Goal: Find contact information: Find contact information

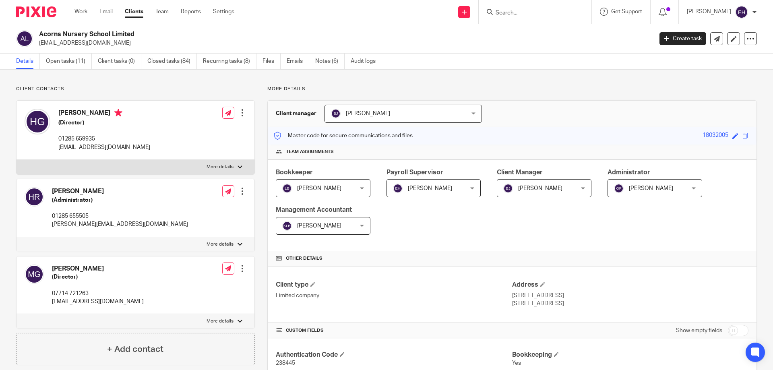
click at [109, 189] on h4 "Heather Robinson" at bounding box center [120, 191] width 136 height 8
click at [87, 192] on h4 "Heather Robinson" at bounding box center [120, 191] width 136 height 8
click at [63, 214] on p "01285 655505" at bounding box center [120, 216] width 136 height 8
click at [241, 190] on div at bounding box center [242, 191] width 8 height 8
click at [190, 212] on link "Edit contact" at bounding box center [204, 209] width 77 height 12
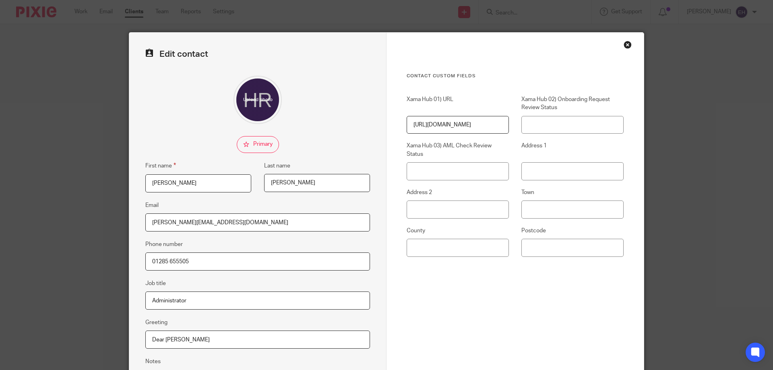
scroll to position [86, 0]
